Goal: Task Accomplishment & Management: Use online tool/utility

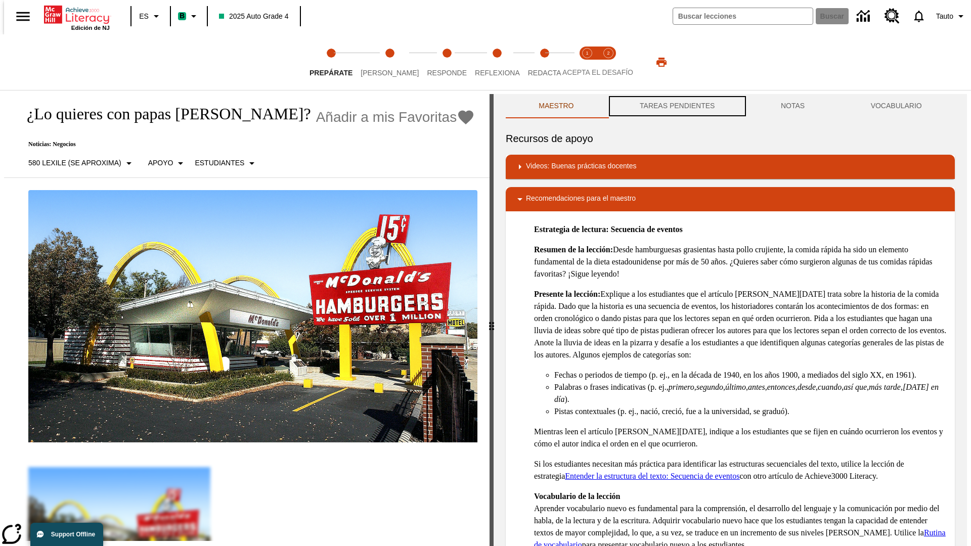
click at [676, 106] on button "TAREAS PENDIENTES" at bounding box center [677, 106] width 141 height 24
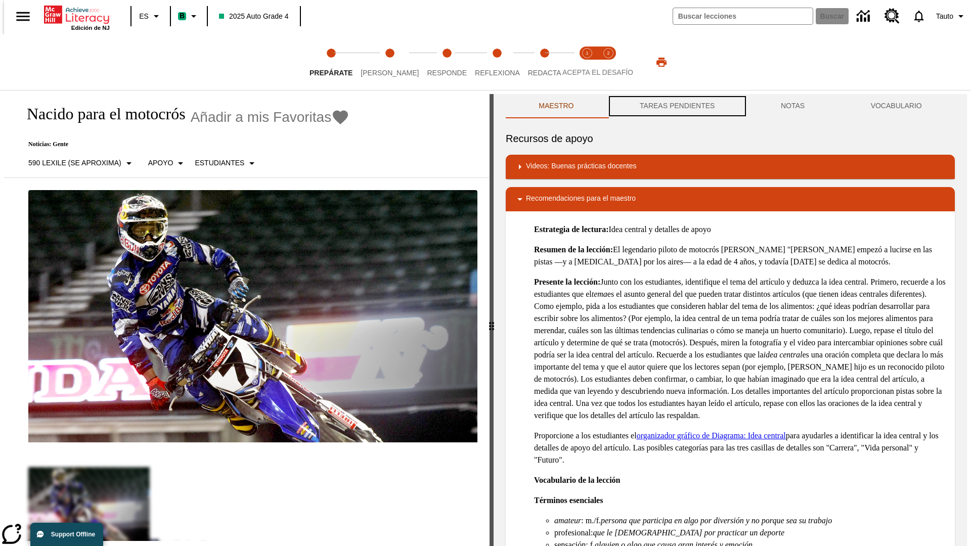
click at [676, 106] on button "TAREAS PENDIENTES" at bounding box center [677, 106] width 141 height 24
